Goal: Manage account settings

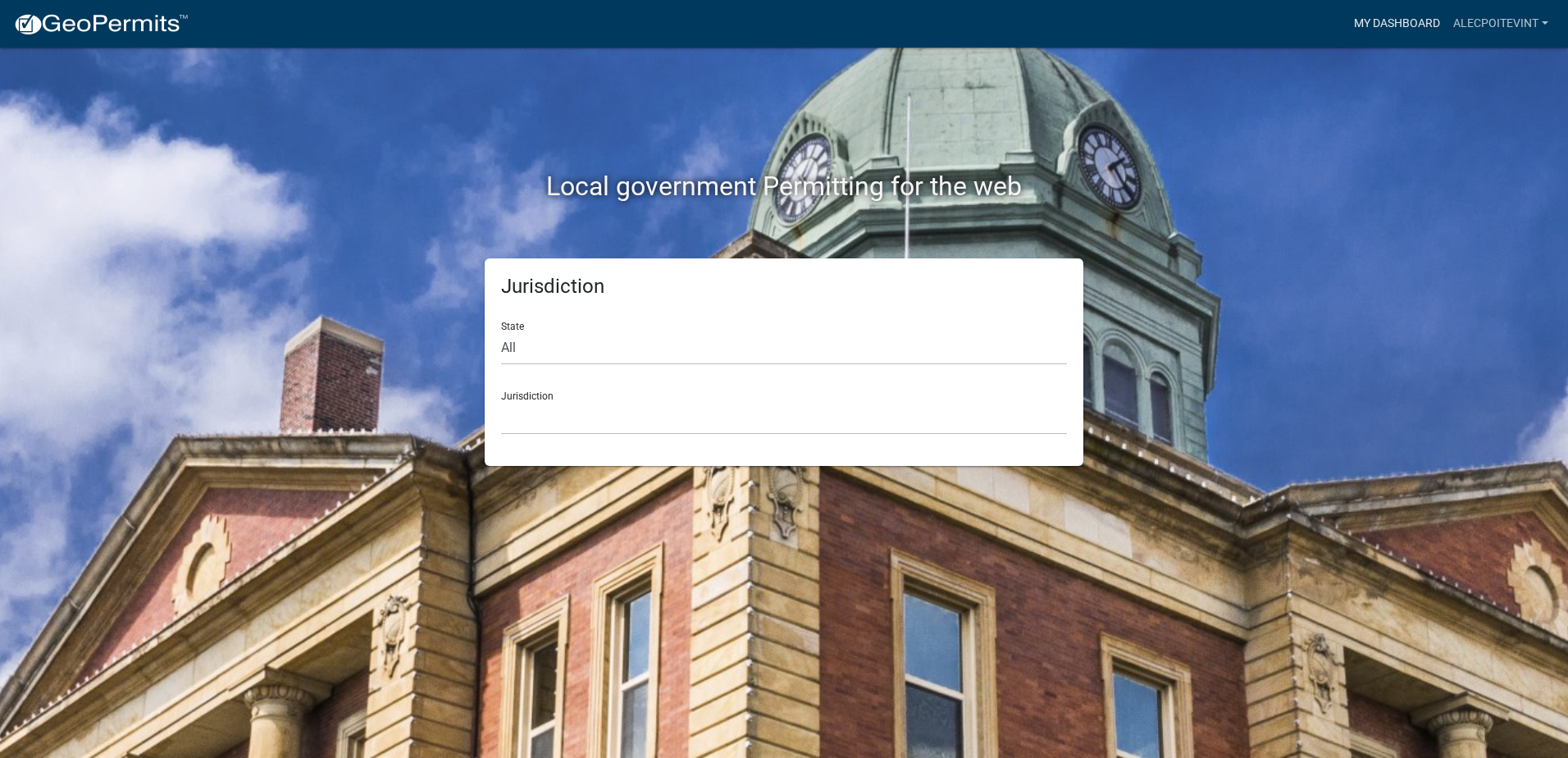
click at [1425, 20] on link "My Dashboard" at bounding box center [1397, 23] width 99 height 31
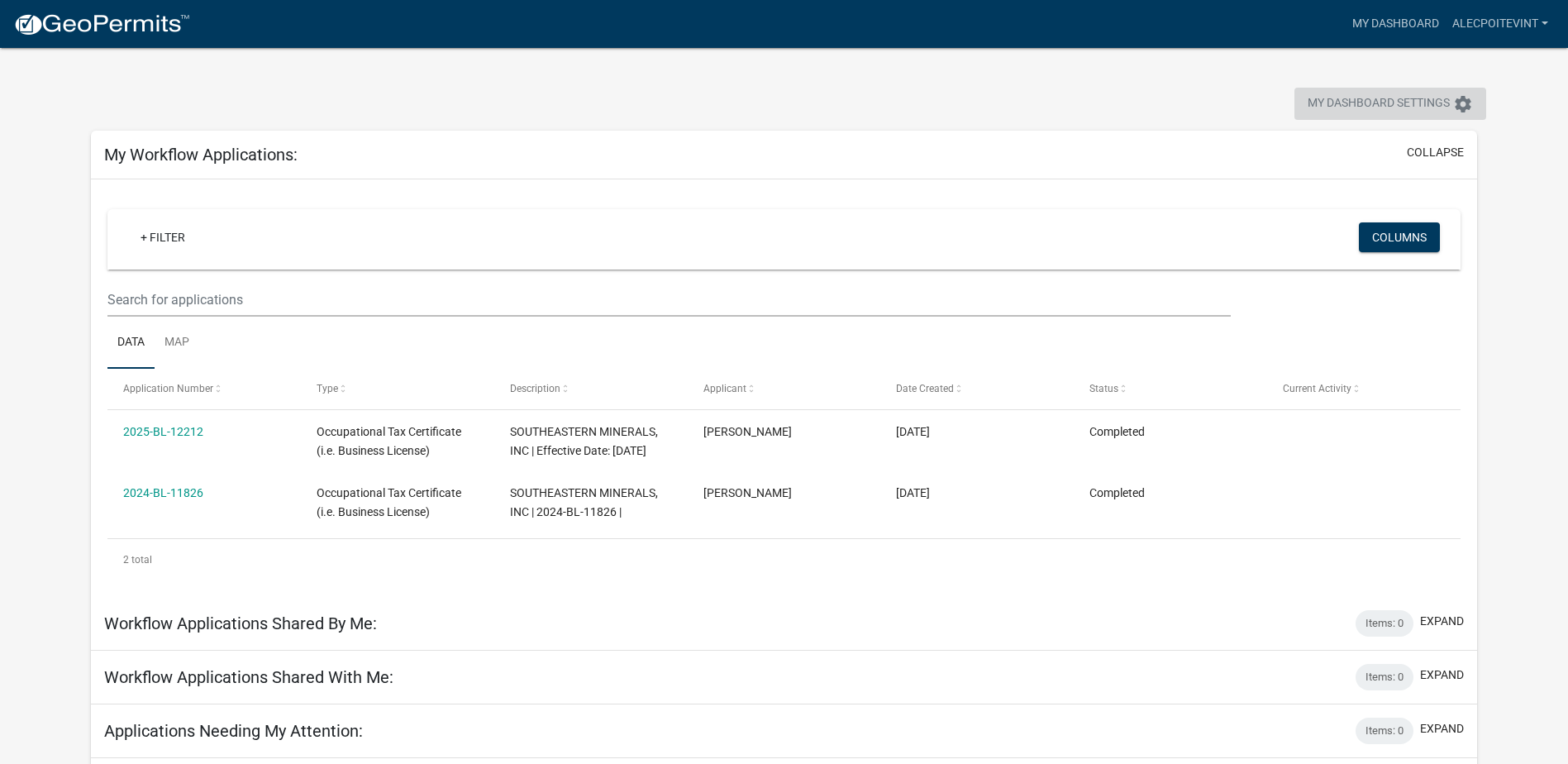
click at [1469, 108] on icon "settings" at bounding box center [1462, 104] width 20 height 20
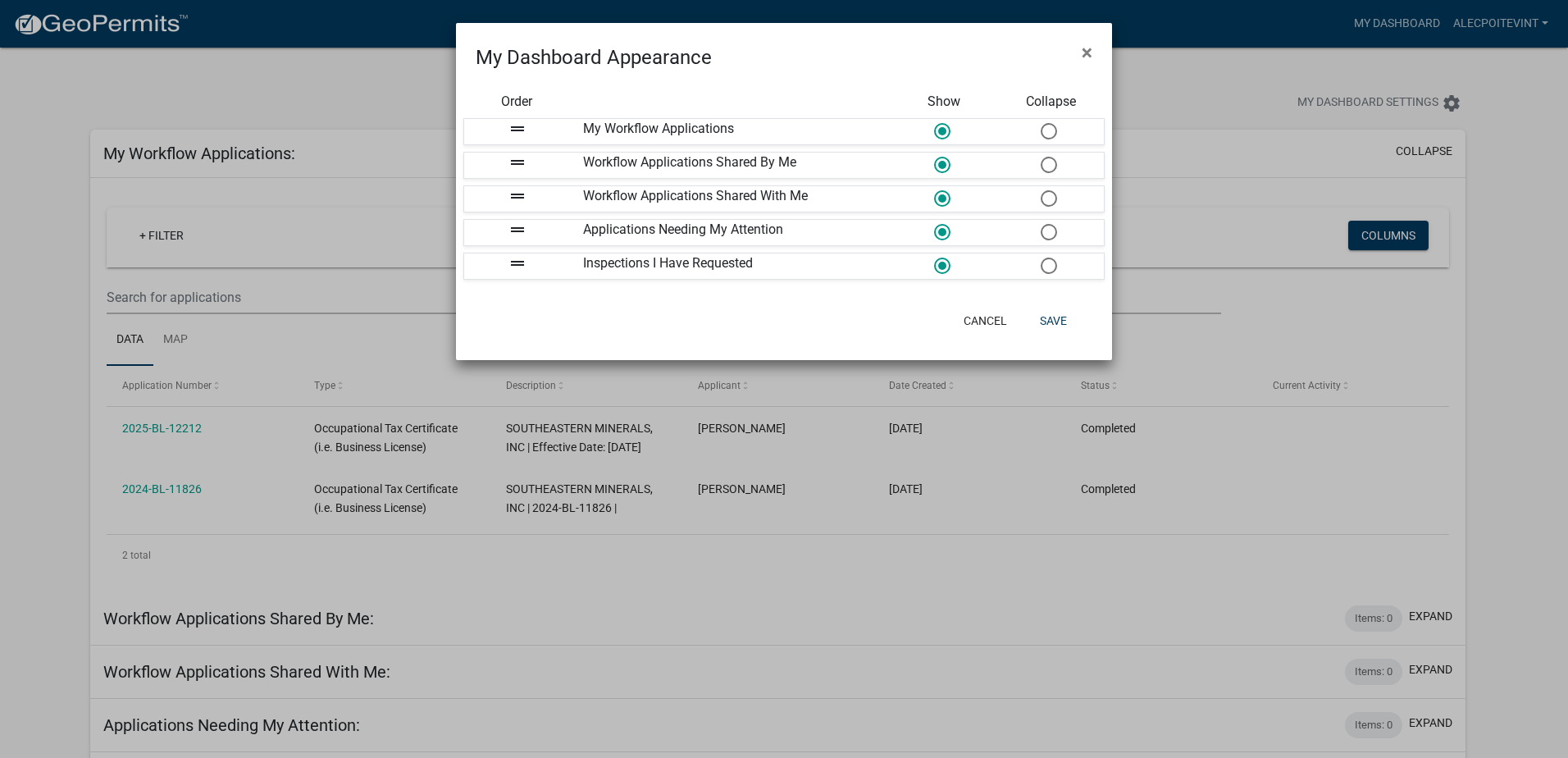
drag, startPoint x: 1458, startPoint y: 108, endPoint x: 1311, endPoint y: 71, distance: 151.6
click at [1457, 108] on ngb-modal-window "My Dashboard Appearance × Order Show Collapse drag_handle My Workflow Applicati…" at bounding box center [784, 379] width 1568 height 758
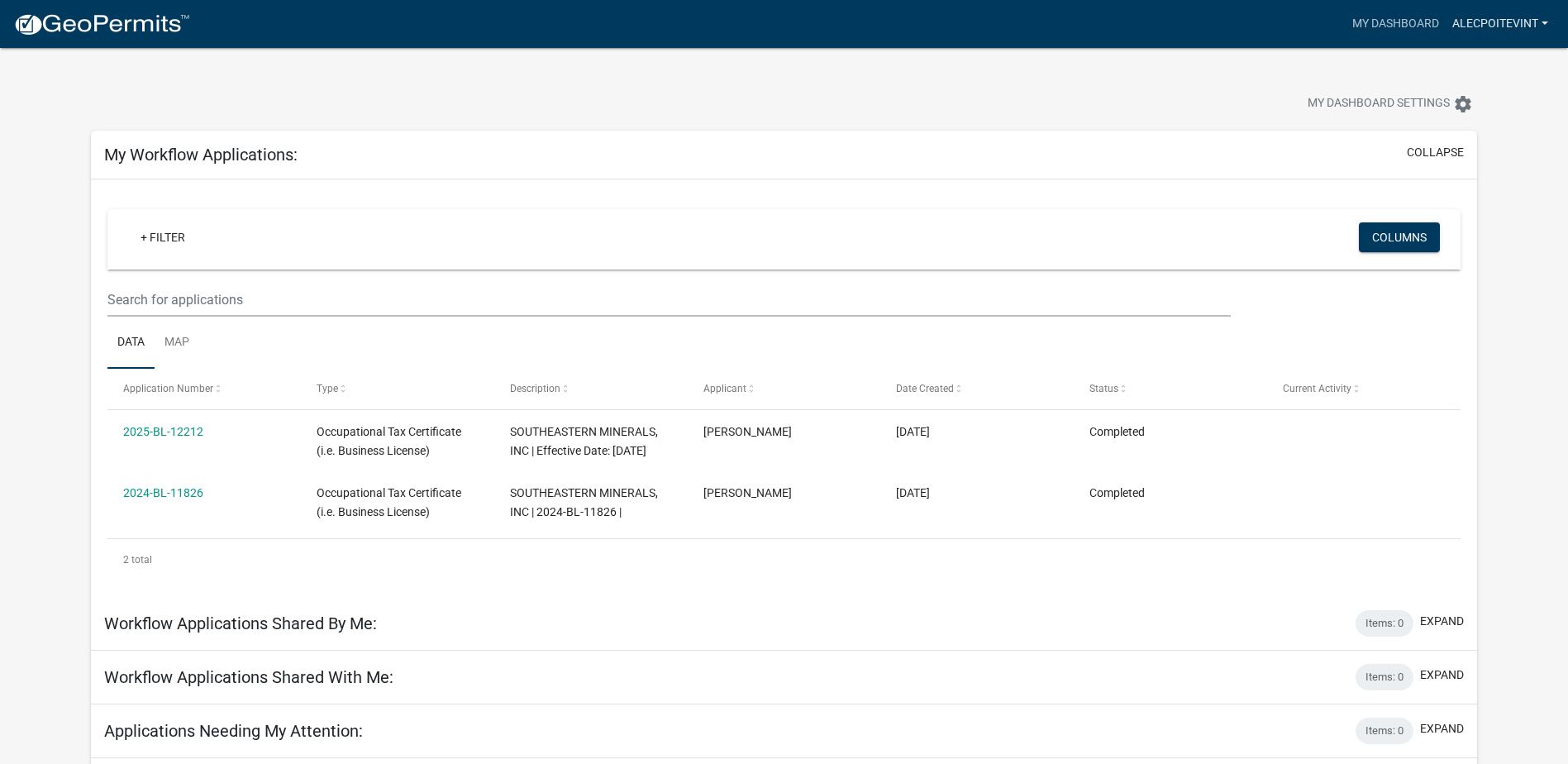
click at [1504, 20] on link "alecpoitevint" at bounding box center [1500, 23] width 109 height 31
click at [1456, 67] on link "Account" at bounding box center [1488, 67] width 132 height 40
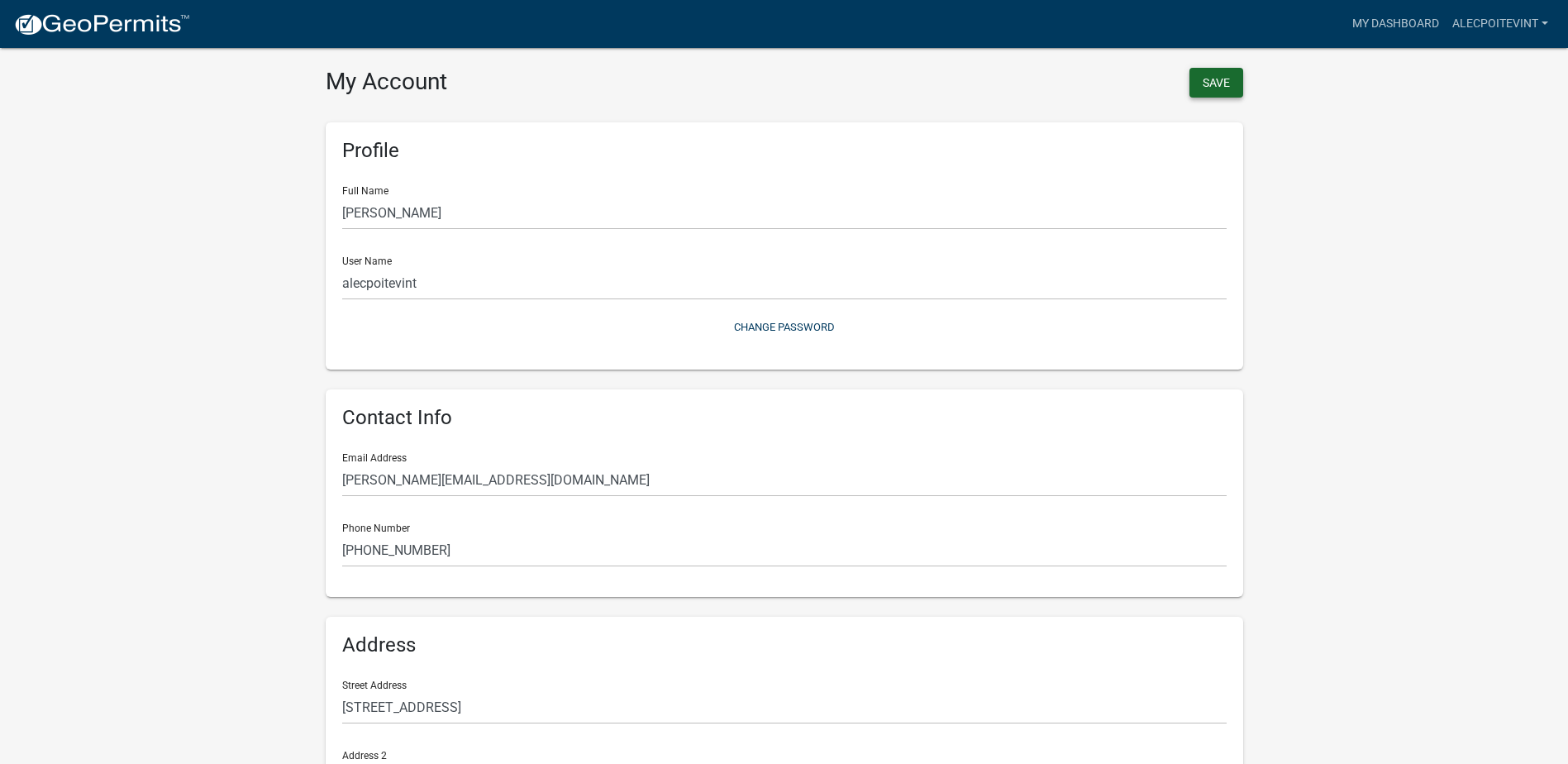
click at [1242, 88] on button "Save" at bounding box center [1215, 82] width 54 height 29
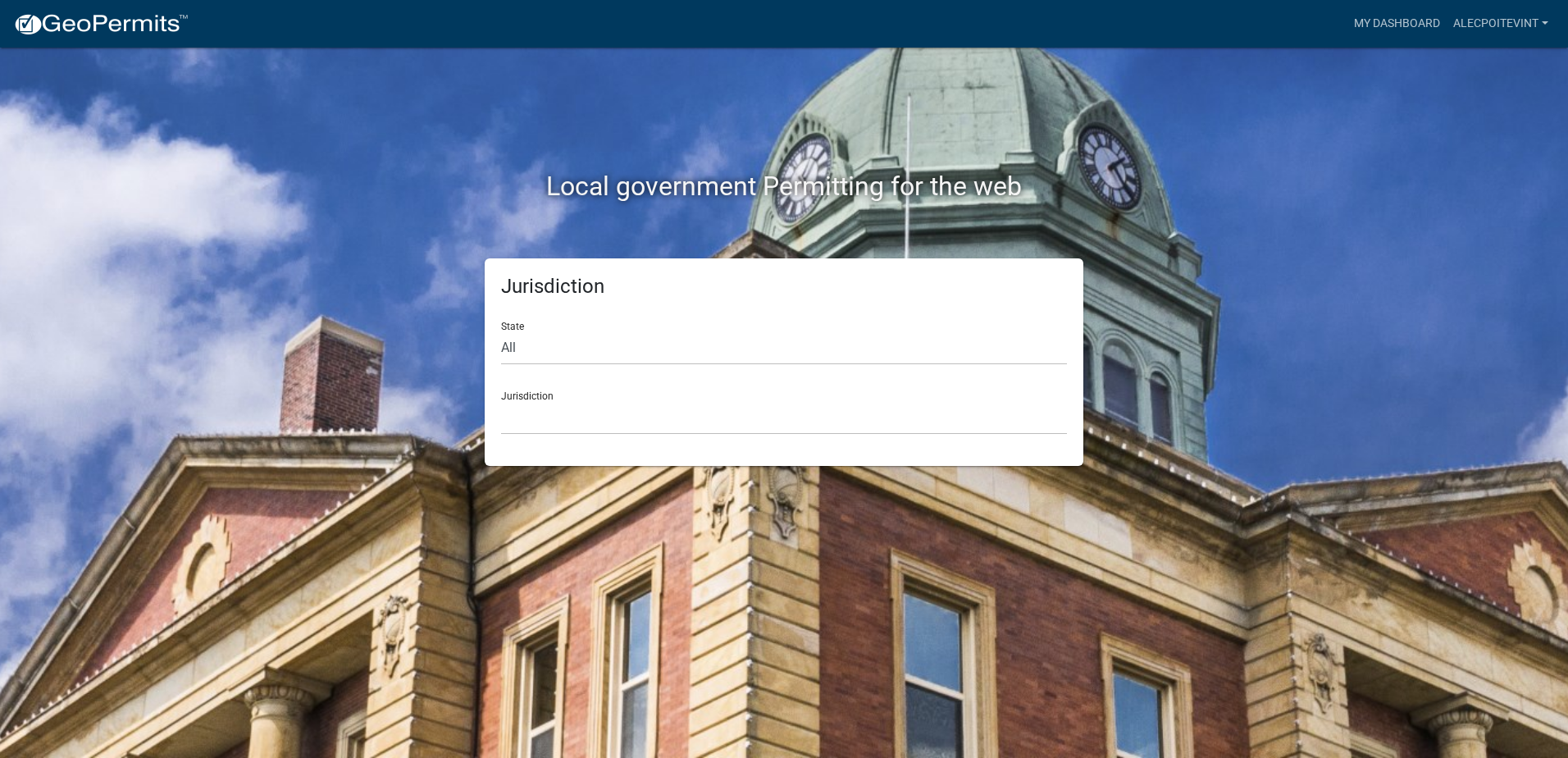
click at [1297, 24] on div "My Dashboard alecpoitevint Account Logout" at bounding box center [879, 23] width 1354 height 31
drag, startPoint x: 648, startPoint y: 329, endPoint x: 587, endPoint y: 395, distance: 89.9
click at [595, 391] on div "Jurisdiction State All [US_STATE] [US_STATE] [US_STATE] [US_STATE] [US_STATE] […" at bounding box center [784, 362] width 598 height 207
click at [511, 350] on select "All [US_STATE] [US_STATE] [US_STATE] [US_STATE] [US_STATE] [US_STATE] [US_STATE…" at bounding box center [784, 348] width 566 height 34
select select "[US_STATE]"
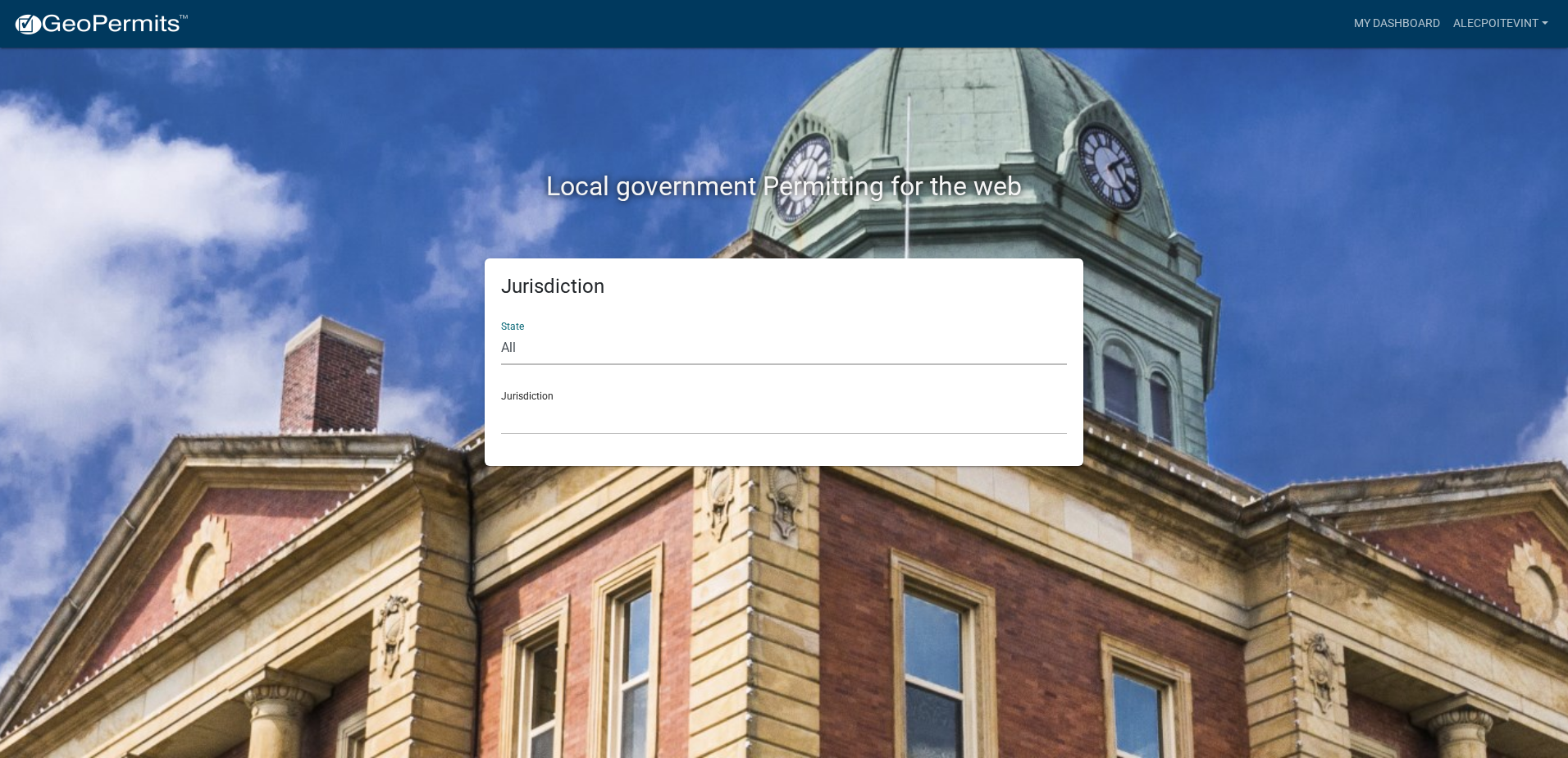
click at [501, 332] on select "All [US_STATE] [US_STATE] [US_STATE] [US_STATE] [US_STATE] [US_STATE] [US_STATE…" at bounding box center [784, 348] width 566 height 34
click at [512, 424] on select "[GEOGRAPHIC_DATA], [US_STATE][PERSON_NAME][GEOGRAPHIC_DATA], [US_STATE][PERSON_…" at bounding box center [784, 418] width 566 height 34
click at [454, 333] on div "Jurisdiction State All [US_STATE] [US_STATE] [US_STATE] [US_STATE] [US_STATE] […" at bounding box center [784, 362] width 935 height 207
click at [519, 342] on select "All [US_STATE] [US_STATE] [US_STATE] [US_STATE] [US_STATE] [US_STATE] [US_STATE…" at bounding box center [784, 348] width 566 height 34
click at [501, 332] on select "All [US_STATE] [US_STATE] [US_STATE] [US_STATE] [US_STATE] [US_STATE] [US_STATE…" at bounding box center [784, 348] width 566 height 34
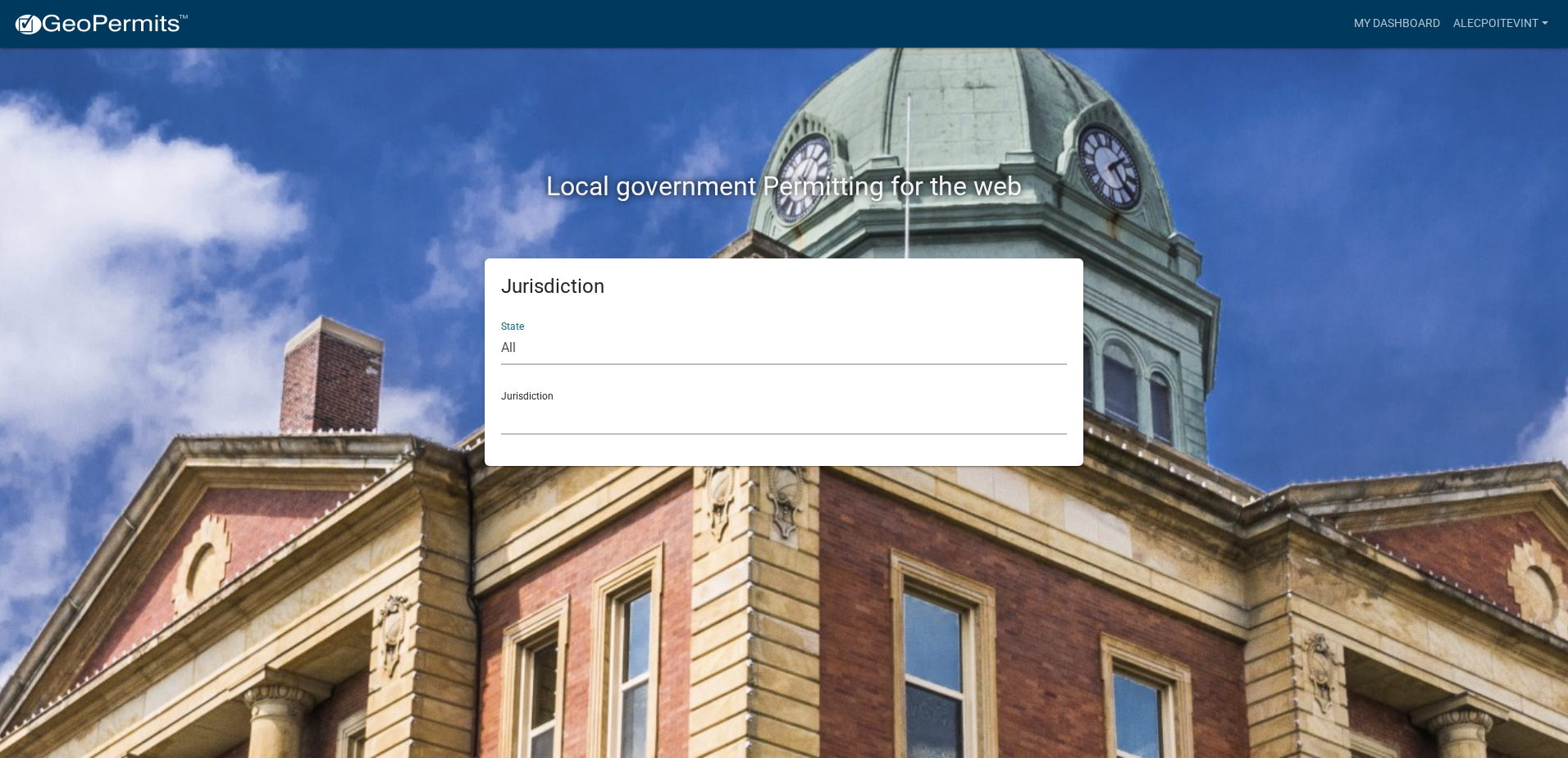
click at [527, 407] on select "[GEOGRAPHIC_DATA], [US_STATE] [GEOGRAPHIC_DATA], [US_STATE][PERSON_NAME][GEOGRA…" at bounding box center [784, 418] width 566 height 34
click at [1295, 146] on div "Local government Permitting for the web Jurisdiction State All [US_STATE] [US_S…" at bounding box center [784, 379] width 1568 height 758
click at [525, 338] on select "All [US_STATE] [US_STATE] [US_STATE] [US_STATE] [US_STATE] [US_STATE] [US_STATE…" at bounding box center [784, 348] width 566 height 34
select select "[US_STATE]"
click at [501, 332] on select "All [US_STATE] [US_STATE] [US_STATE] [US_STATE] [US_STATE] [US_STATE] [US_STATE…" at bounding box center [784, 348] width 566 height 34
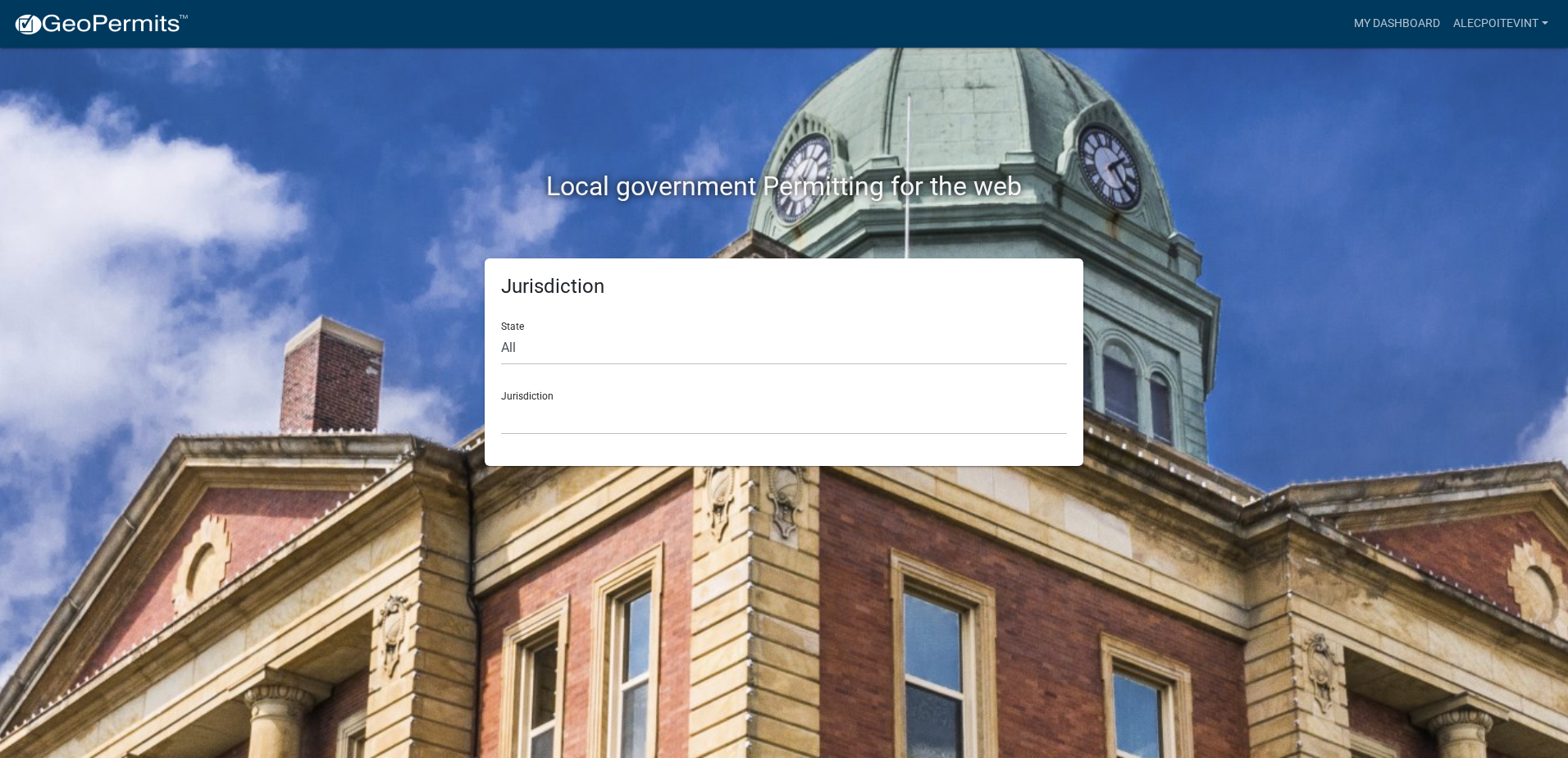
drag, startPoint x: 83, startPoint y: 3, endPoint x: 319, endPoint y: 49, distance: 240.4
click at [86, 8] on nav "more_horiz My Dashboard alecpoitevint Account Logout" at bounding box center [784, 23] width 1568 height 47
drag, startPoint x: 1083, startPoint y: 111, endPoint x: 1077, endPoint y: 133, distance: 22.8
click at [1078, 132] on div "Local government Permitting for the web" at bounding box center [784, 152] width 935 height 210
click at [486, 418] on div "Jurisdiction State All [US_STATE] [US_STATE] [US_STATE] [US_STATE] [US_STATE] […" at bounding box center [784, 362] width 598 height 207
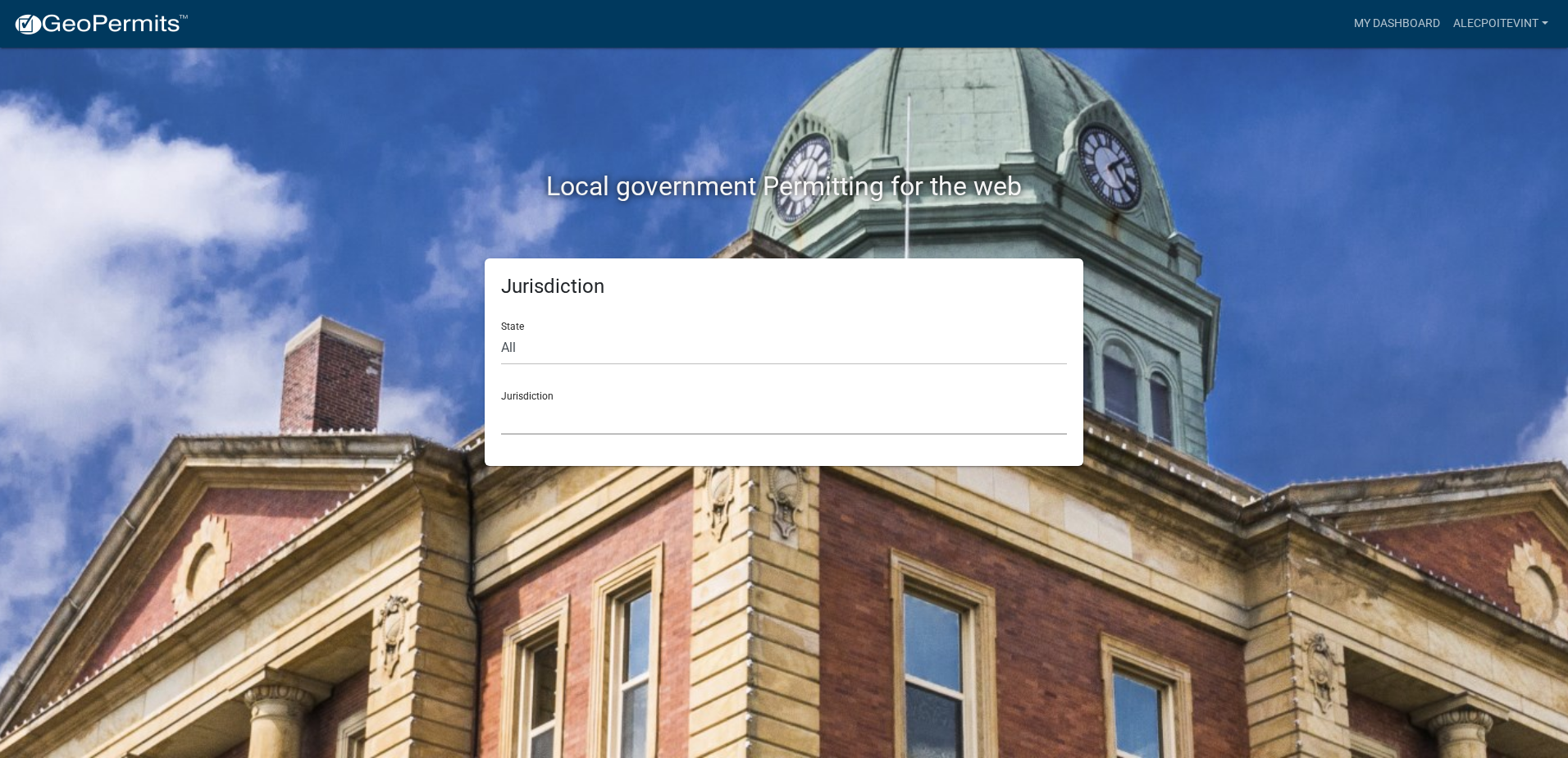
click at [525, 418] on select "[GEOGRAPHIC_DATA], [US_STATE][PERSON_NAME][GEOGRAPHIC_DATA], [US_STATE][PERSON_…" at bounding box center [784, 418] width 566 height 34
click at [1386, 27] on link "My Dashboard" at bounding box center [1397, 23] width 99 height 31
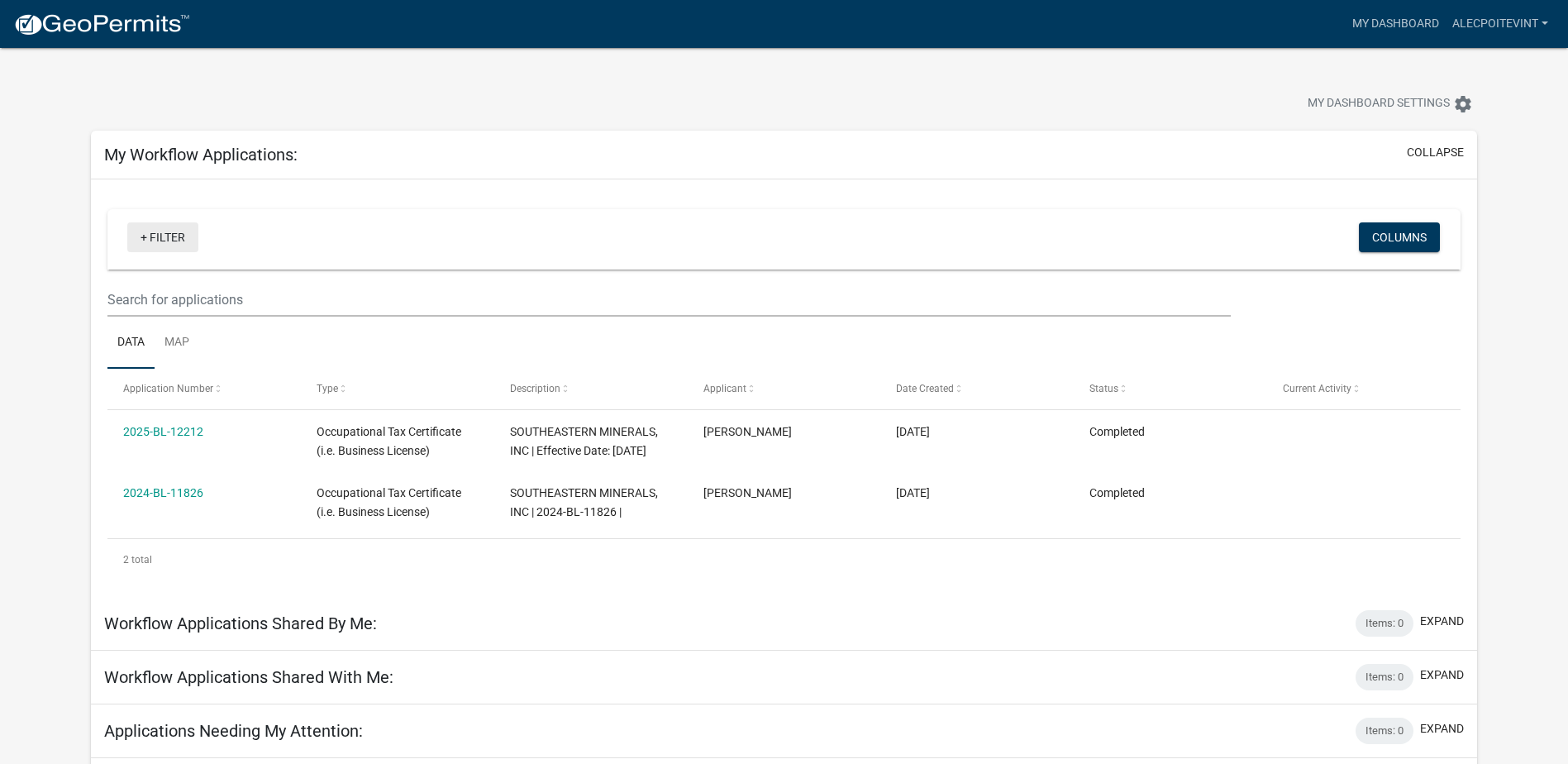
click at [147, 235] on link "+ Filter" at bounding box center [162, 237] width 71 height 29
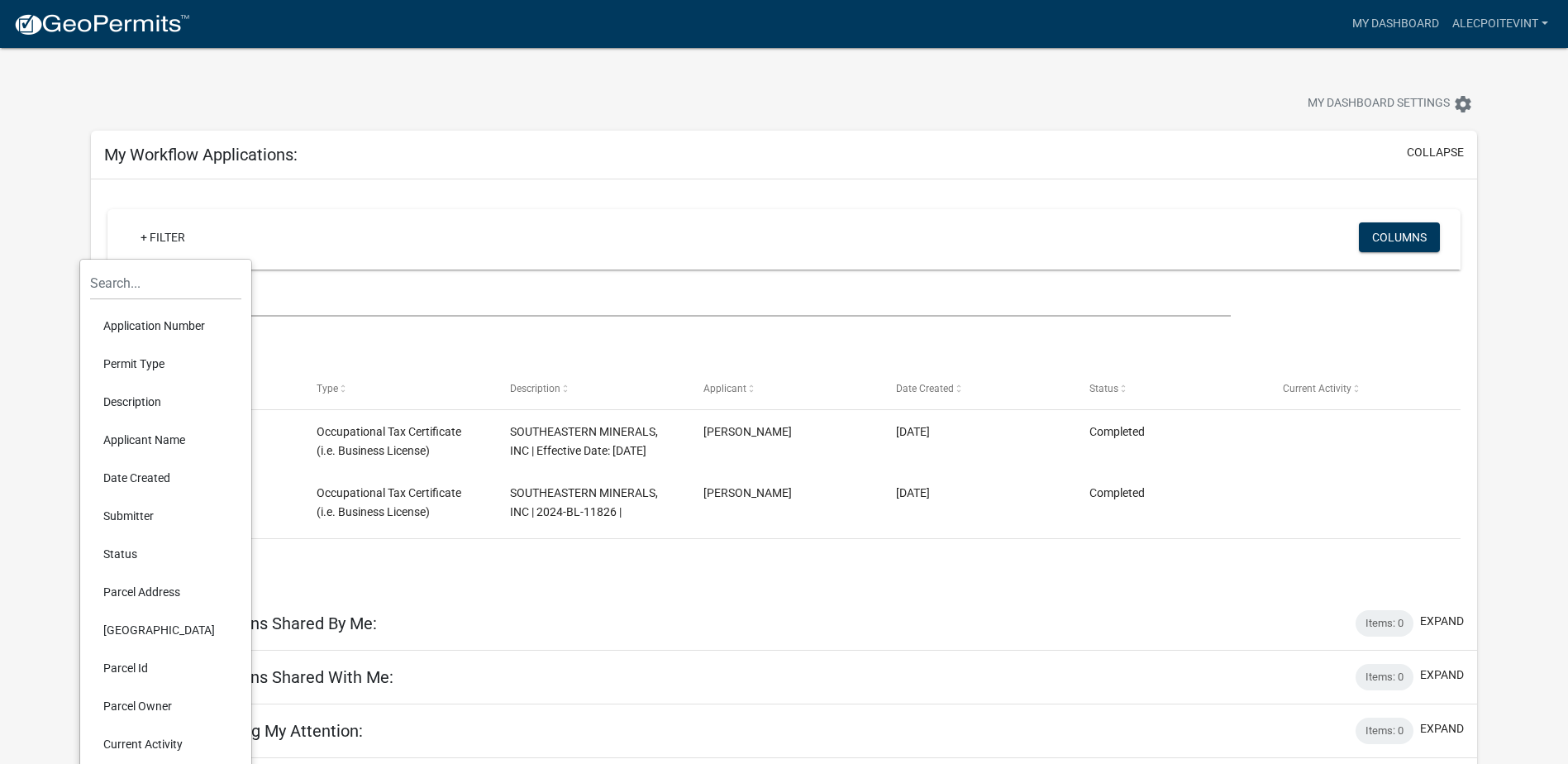
click at [403, 87] on div "My Dashboard Settings settings" at bounding box center [784, 86] width 1411 height 76
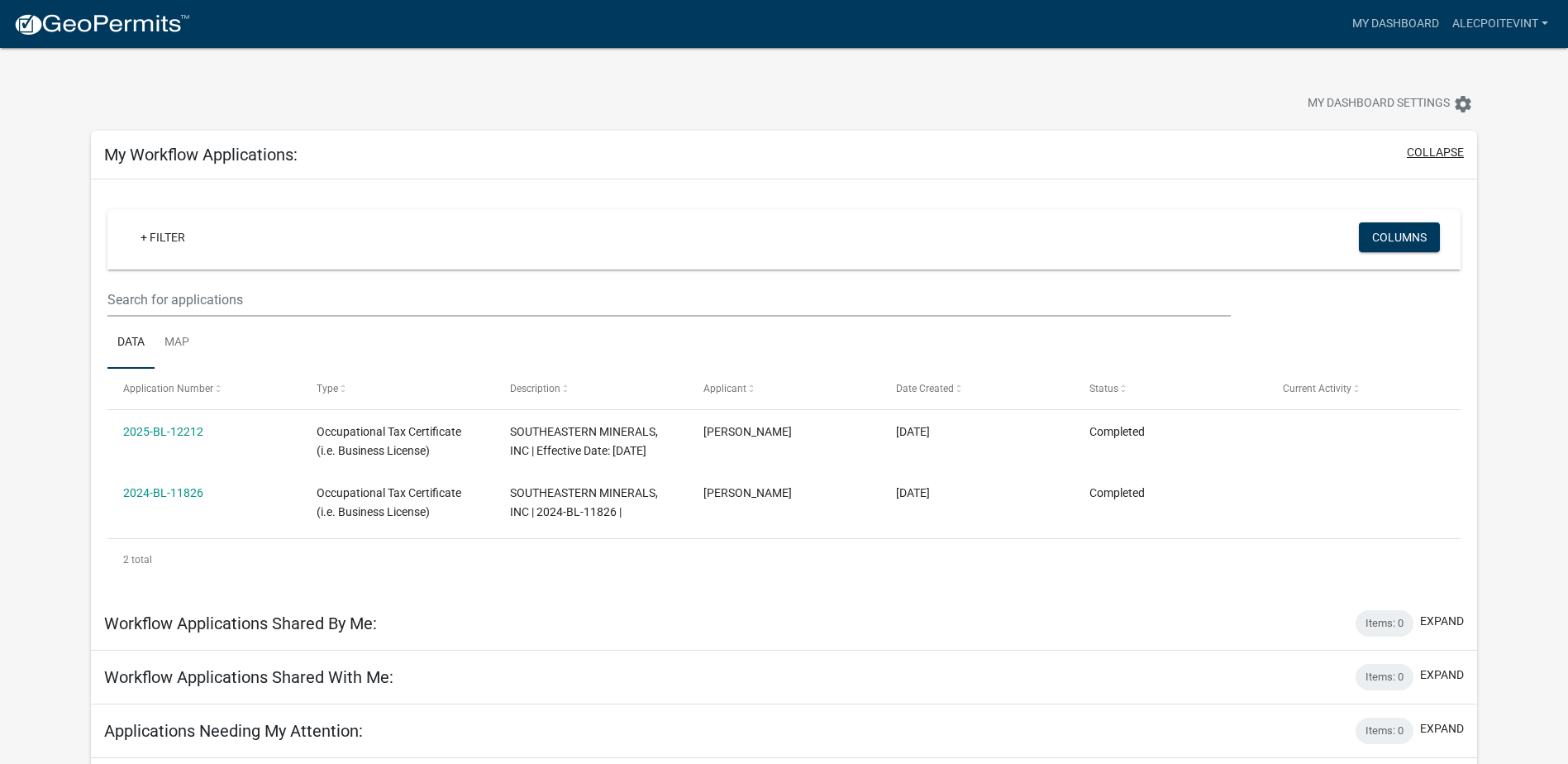
click at [1441, 149] on button "collapse" at bounding box center [1435, 152] width 57 height 18
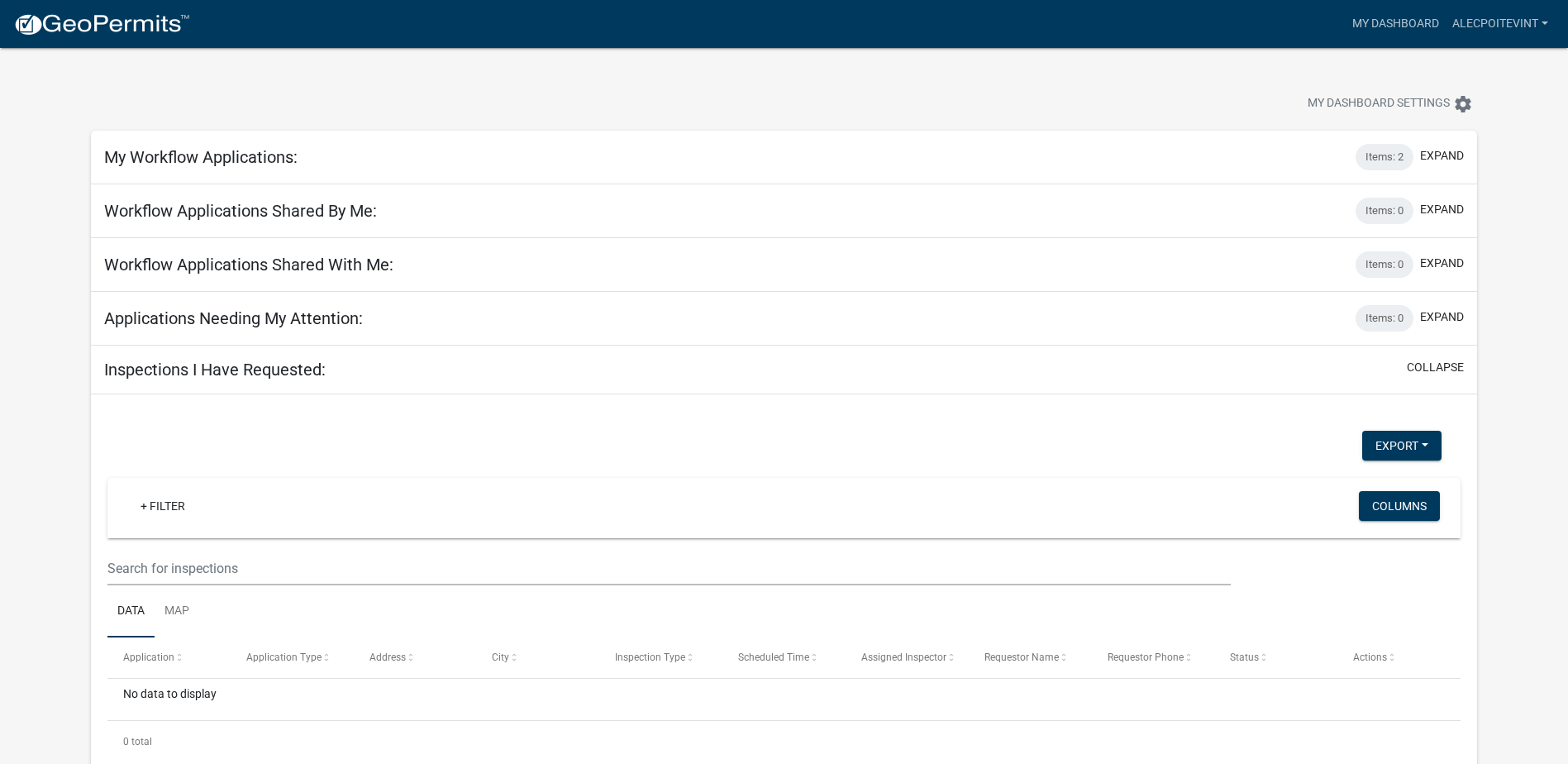
click at [989, 103] on div "My Dashboard Settings settings" at bounding box center [1195, 106] width 587 height 36
click at [1386, 21] on link "My Dashboard" at bounding box center [1395, 23] width 100 height 31
click at [1493, 22] on link "alecpoitevint" at bounding box center [1500, 23] width 109 height 31
click at [1453, 126] on link "Logout" at bounding box center [1488, 121] width 132 height 40
